Goal: Information Seeking & Learning: Learn about a topic

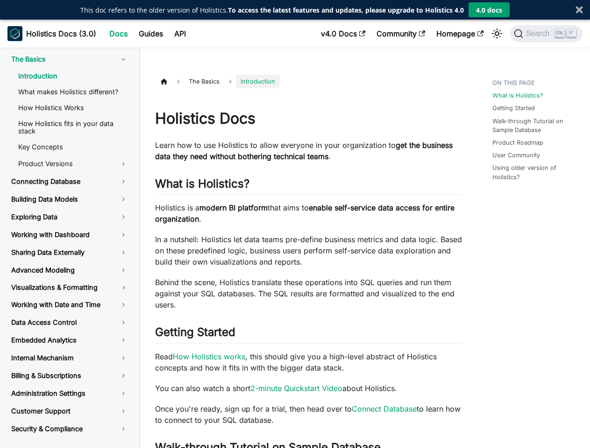
click at [295, 234] on p "In a nutshell: Holistics let data teams pre-define business metrics and data lo…" at bounding box center [308, 251] width 307 height 34
click at [272, 10] on strong "To access the latest features and updates, please upgrade to Holistics 4.0" at bounding box center [346, 10] width 236 height 9
click at [579, 10] on div at bounding box center [578, 9] width 7 height 7
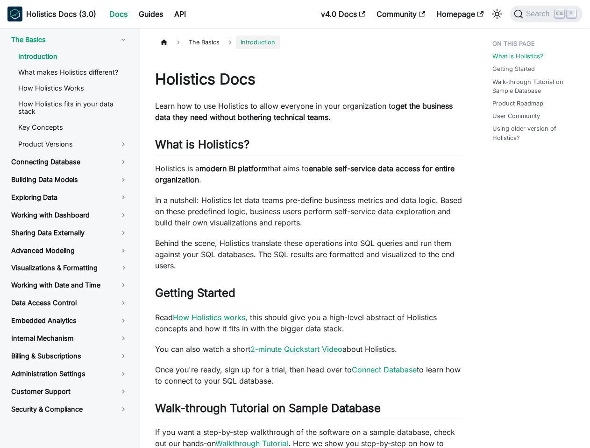
click at [490, 10] on div "Main" at bounding box center [496, 14] width 15 height 15
click at [497, 34] on div "The Basics Introduction On this page Holistics Docs Learn how to use Holistics …" at bounding box center [365, 425] width 450 height 795
click at [546, 34] on div "The Basics Introduction On this page Holistics Docs Learn how to use Holistics …" at bounding box center [365, 425] width 450 height 795
click at [69, 59] on link "Introduction" at bounding box center [73, 56] width 125 height 14
click at [73, 164] on link "Connecting Database" at bounding box center [70, 162] width 132 height 16
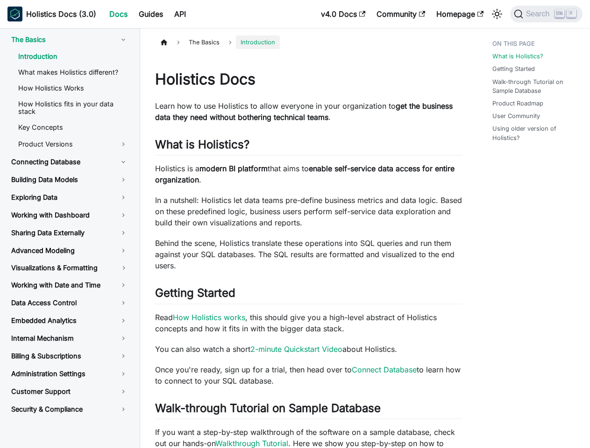
click at [69, 182] on link "Building Data Models" at bounding box center [70, 180] width 132 height 16
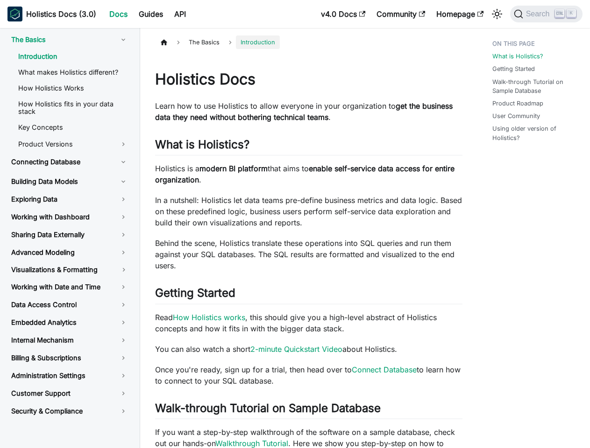
click at [69, 199] on link "Exploring Data" at bounding box center [70, 199] width 132 height 16
